Goal: Ask a question

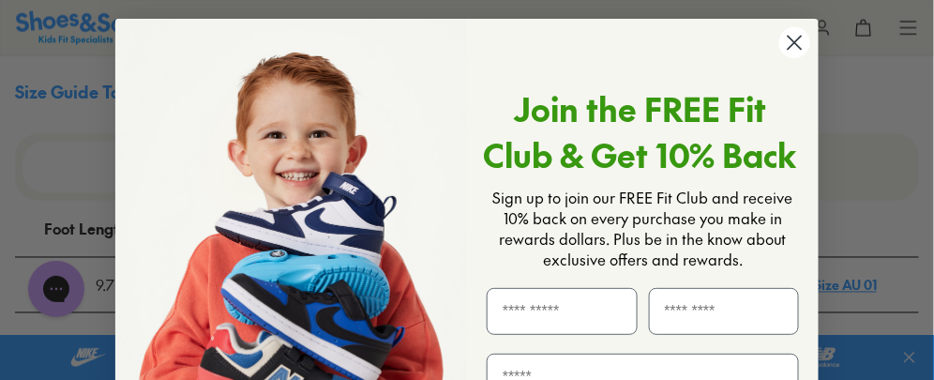
scroll to position [468, 0]
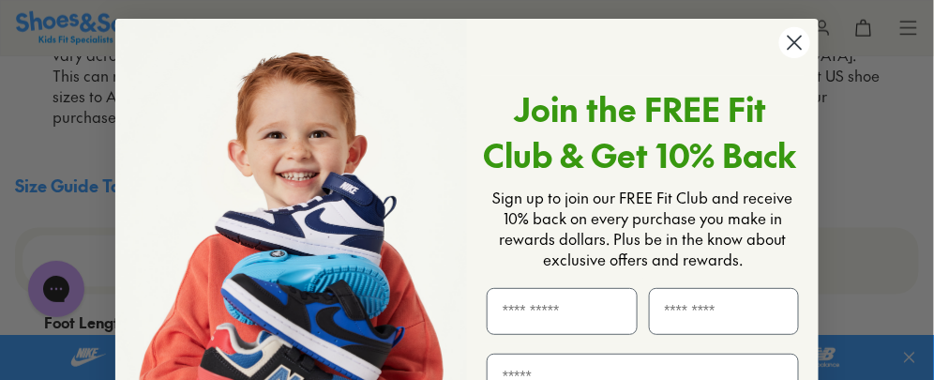
click at [786, 38] on circle "Close dialog" at bounding box center [794, 42] width 31 height 31
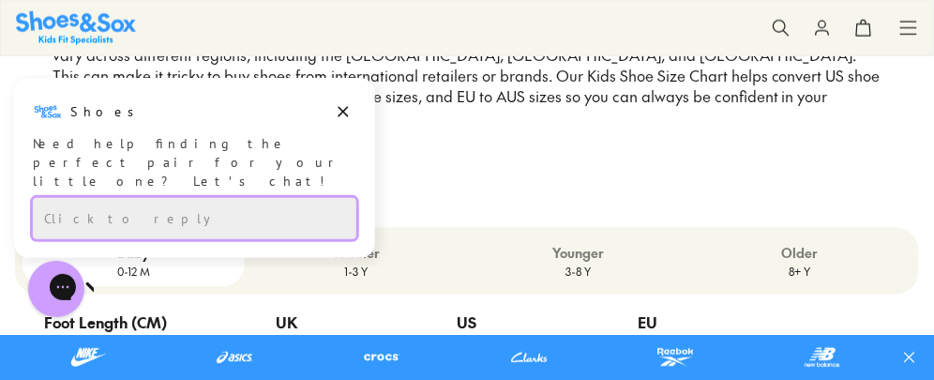
click at [99, 197] on div "Click to reply" at bounding box center [195, 217] width 324 height 41
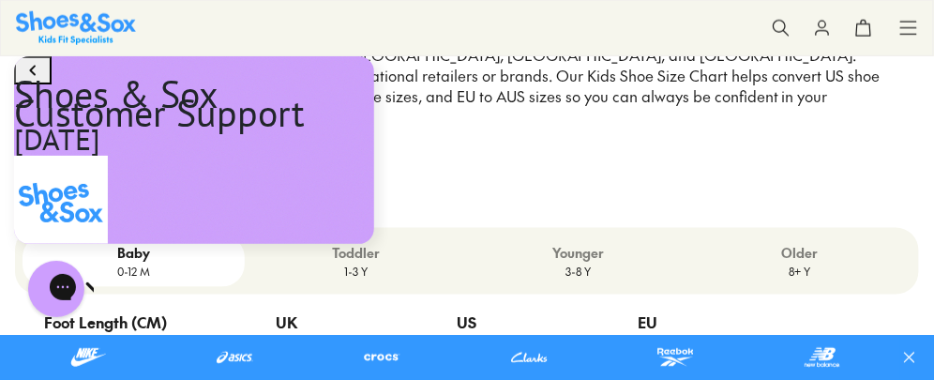
scroll to position [162, 0]
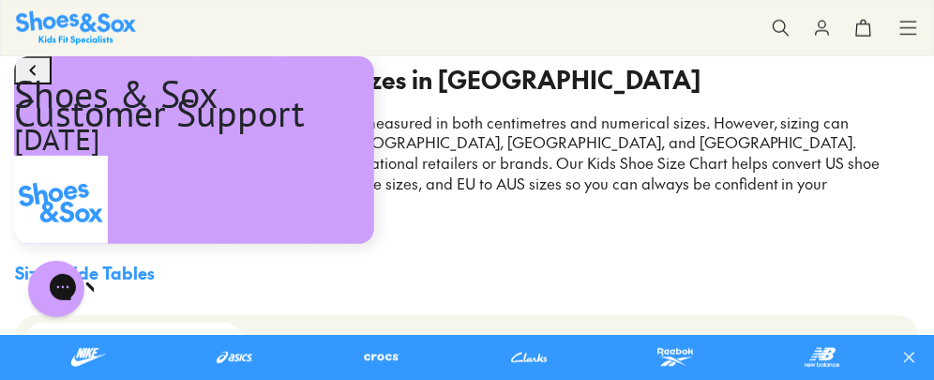
scroll to position [375, 0]
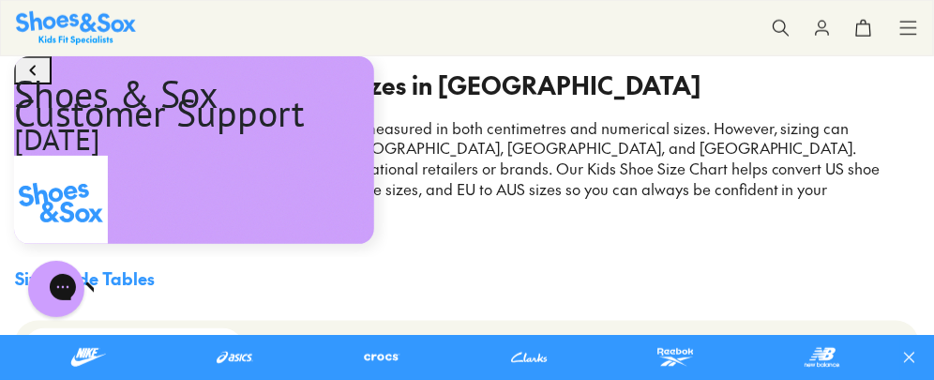
type textarea "**********"
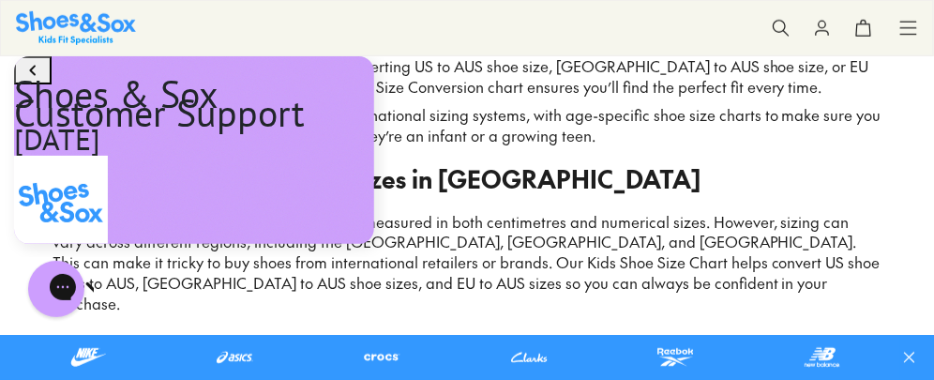
scroll to position [380, 0]
type textarea "**********"
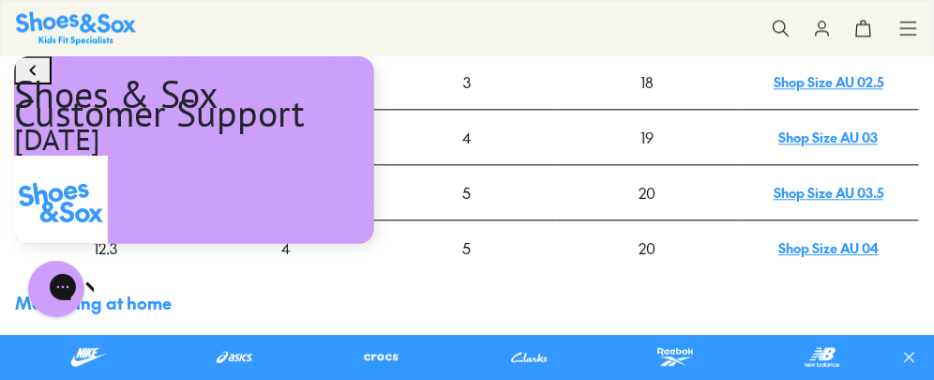
scroll to position [937, 0]
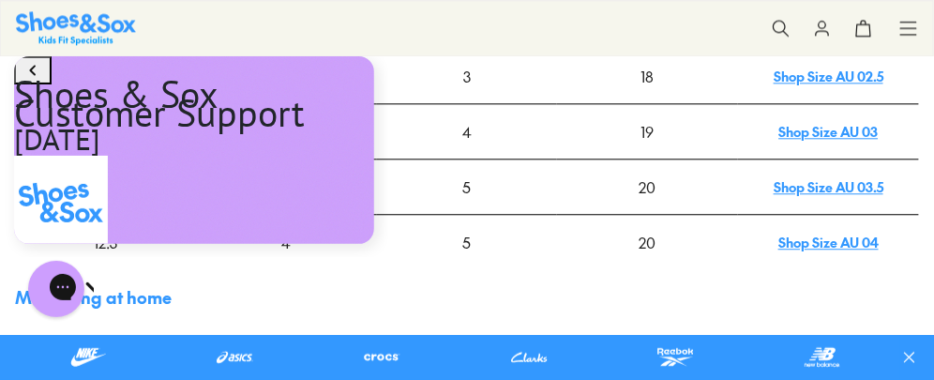
click at [805, 233] on link "Shop Size AU 04" at bounding box center [829, 242] width 100 height 19
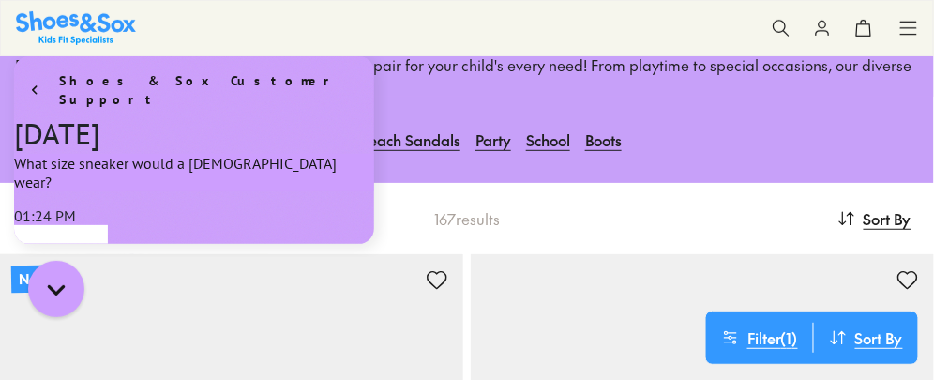
scroll to position [93, 0]
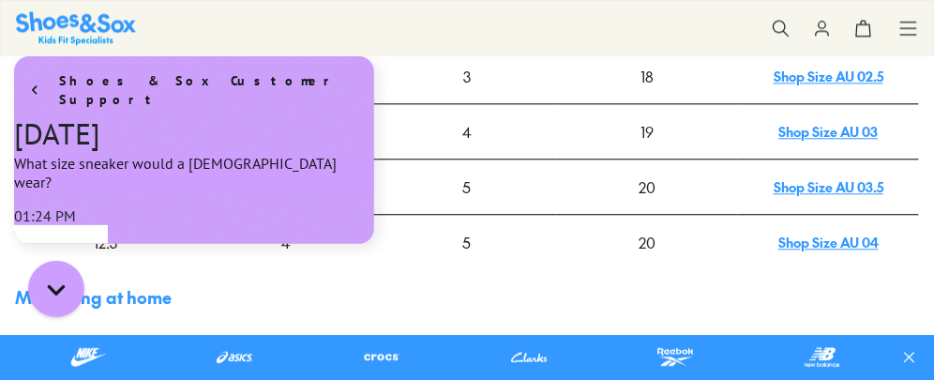
scroll to position [660, 0]
click at [821, 233] on link "Shop Size AU 04" at bounding box center [829, 242] width 100 height 19
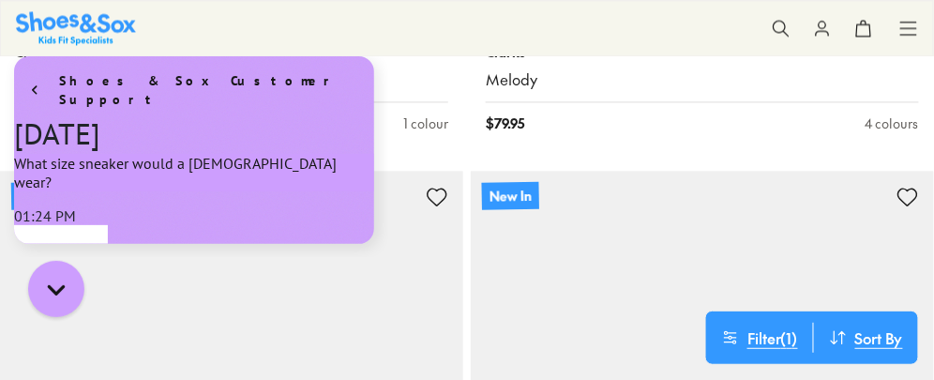
scroll to position [750, 0]
